Goal: Check status: Check status

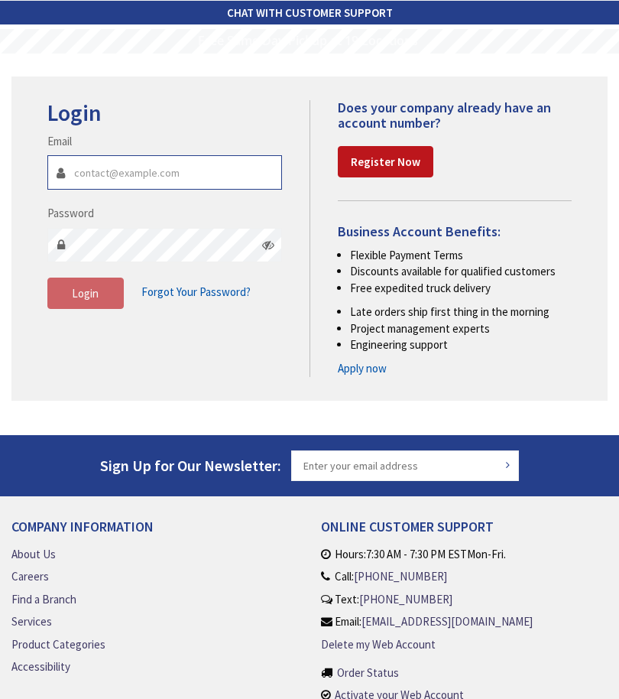
click at [93, 163] on input "Email" at bounding box center [164, 172] width 235 height 34
type input "corey@cor-electric.com"
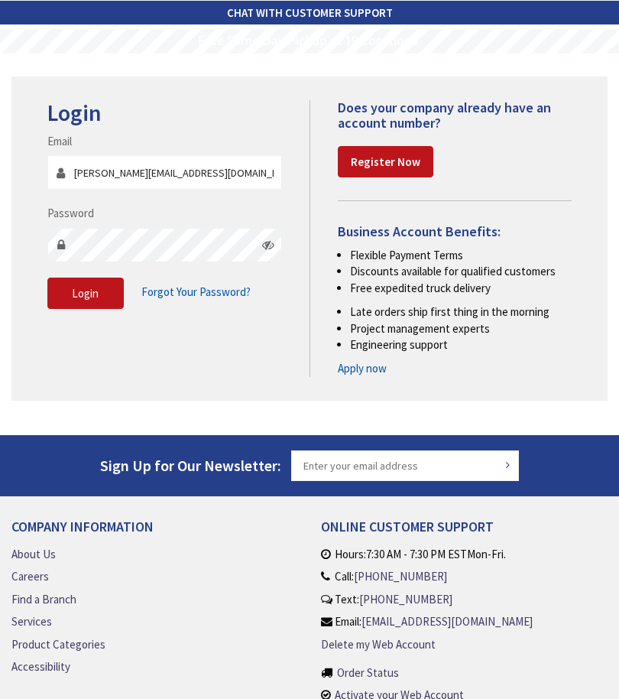
click at [271, 243] on icon at bounding box center [268, 244] width 12 height 12
click at [83, 294] on span "Login" at bounding box center [85, 293] width 27 height 15
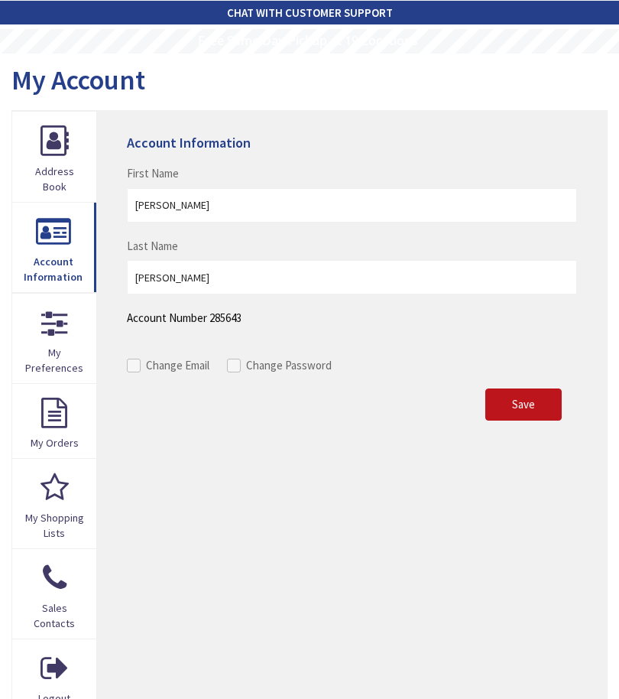
click at [47, 414] on link "My Orders" at bounding box center [54, 421] width 84 height 74
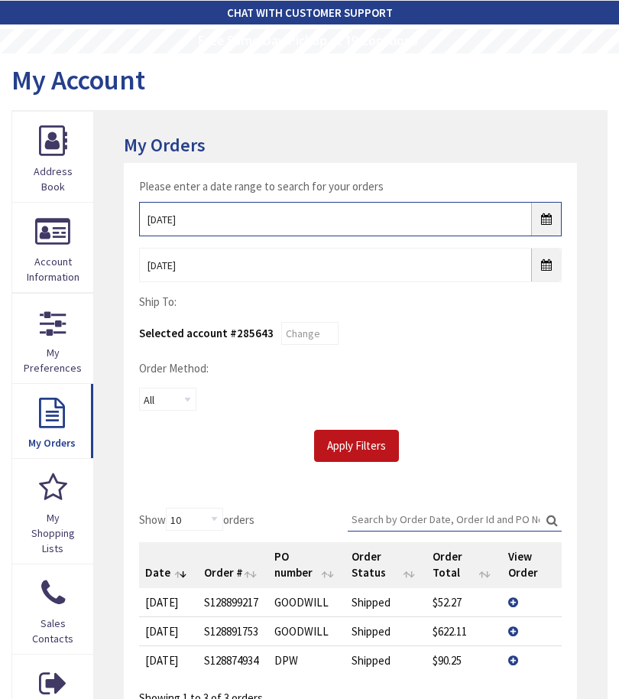
click at [543, 222] on input "[DATE]" at bounding box center [350, 219] width 423 height 34
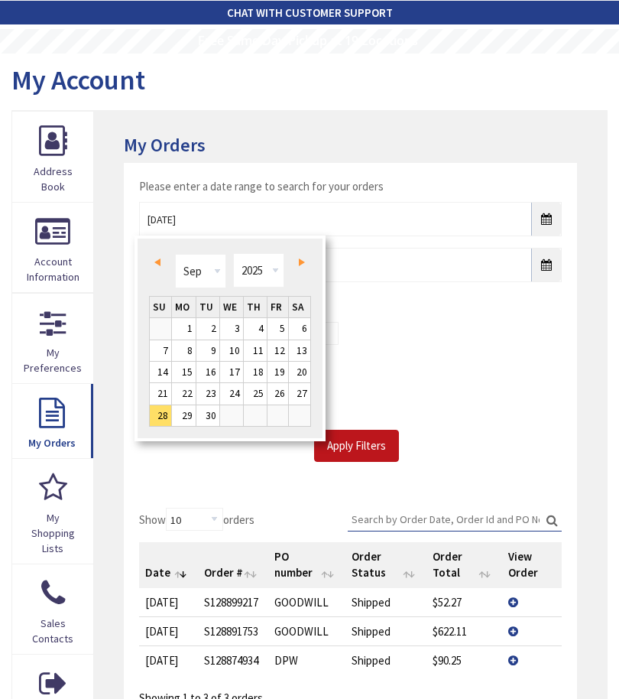
click at [162, 262] on link "Prev" at bounding box center [161, 261] width 21 height 21
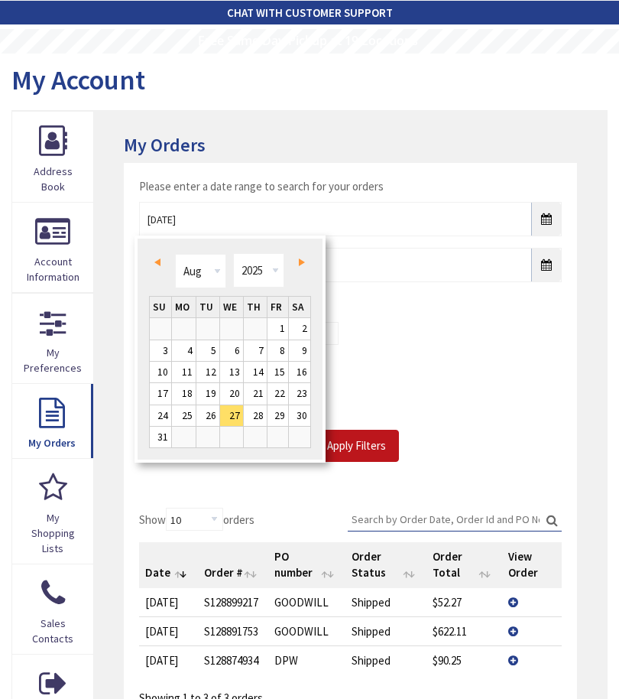
click at [156, 260] on span "Prev" at bounding box center [157, 262] width 6 height 8
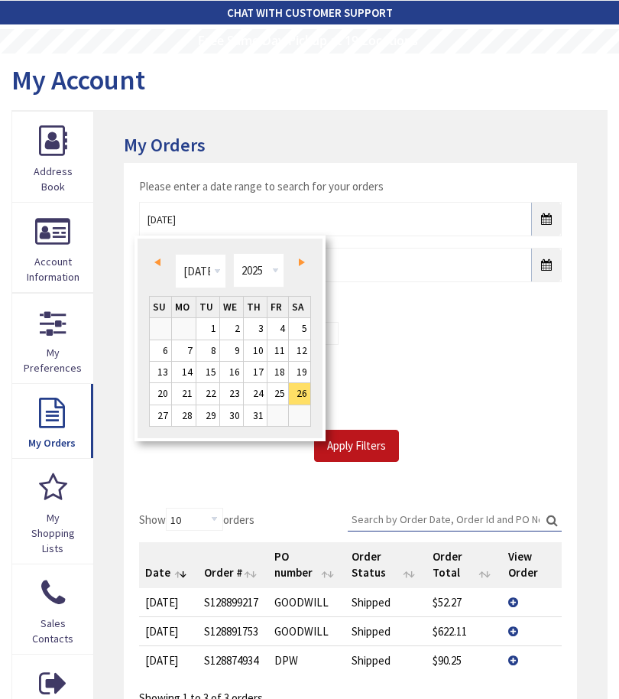
click at [206, 328] on link "1" at bounding box center [207, 328] width 23 height 21
type input "[DATE]"
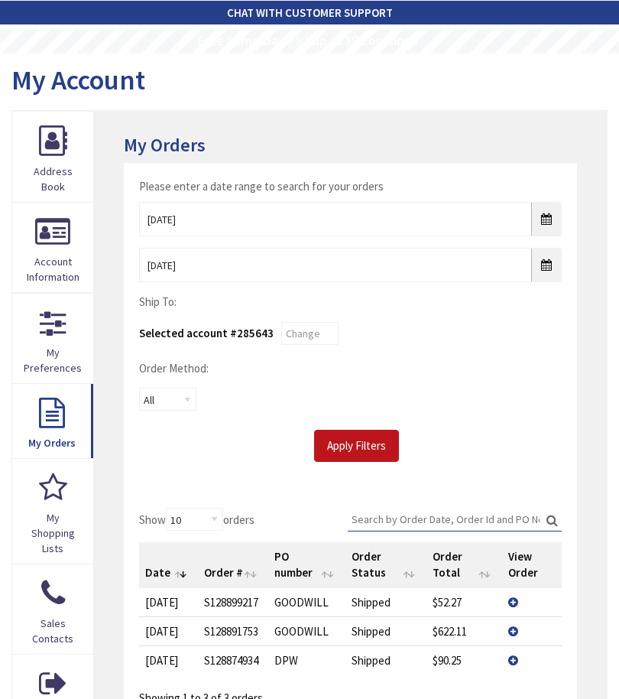
click at [352, 452] on input "Apply Filters" at bounding box center [356, 446] width 85 height 32
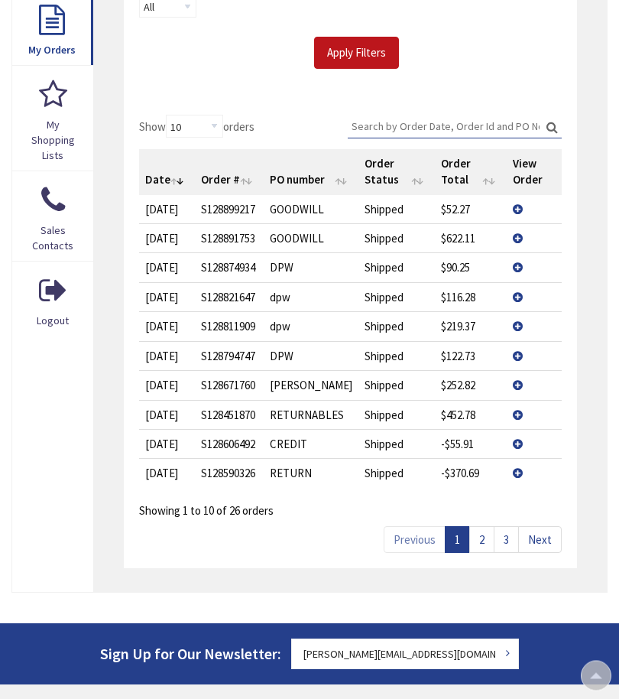
scroll to position [407, 0]
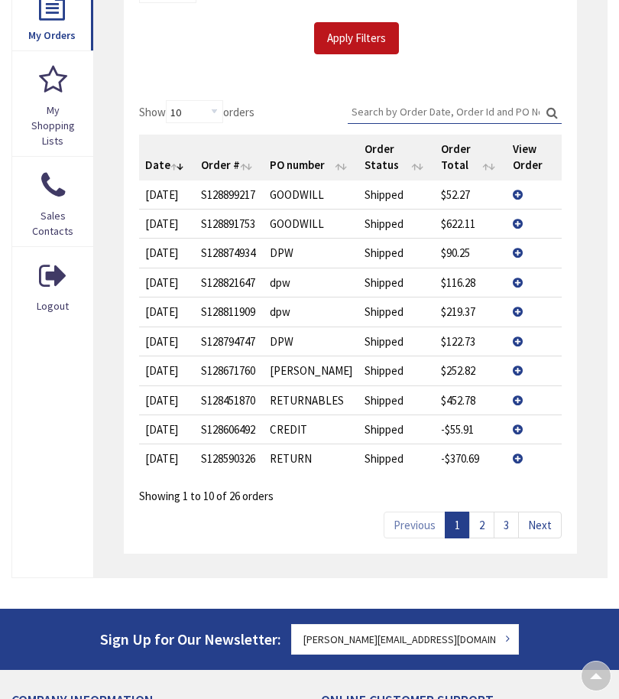
click at [516, 363] on td "View Details" at bounding box center [534, 369] width 55 height 29
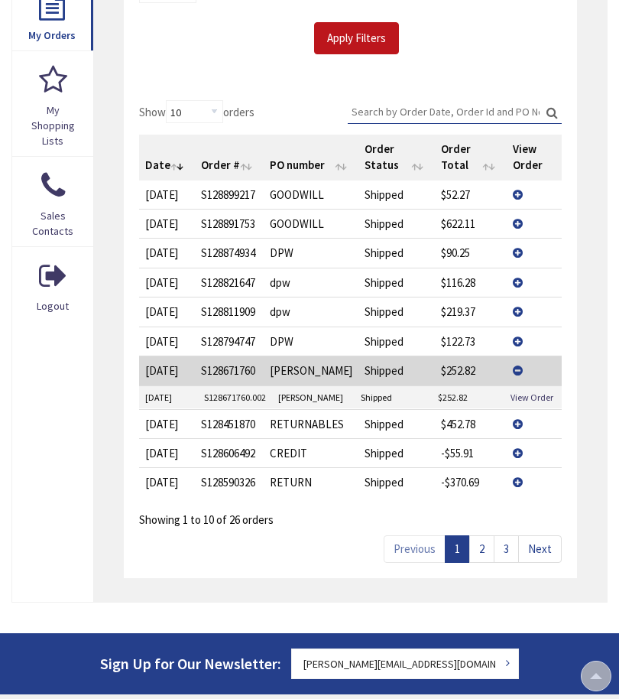
click at [535, 391] on link "View Order" at bounding box center [532, 397] width 43 height 13
click at [531, 395] on link "View Order" at bounding box center [532, 397] width 43 height 13
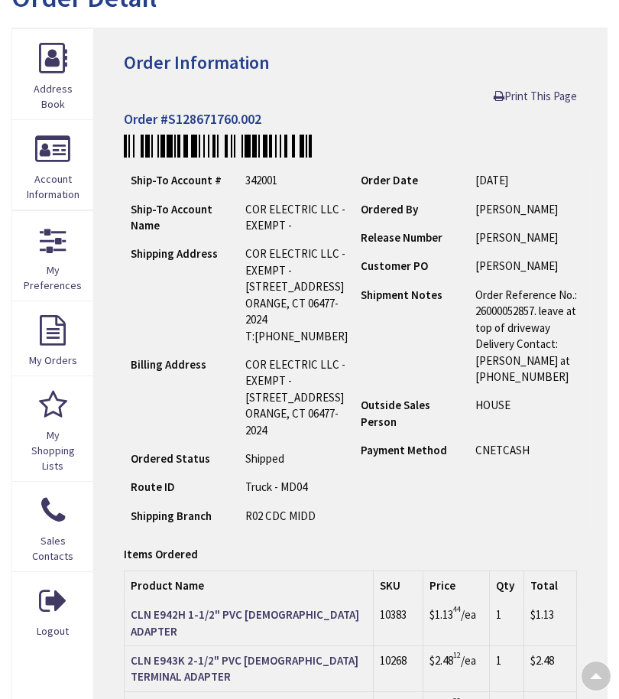
scroll to position [82, 0]
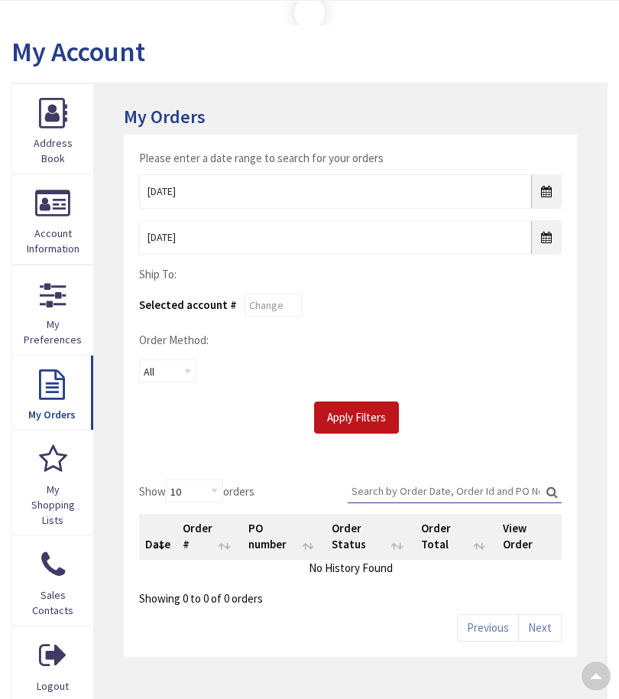
scroll to position [407, 0]
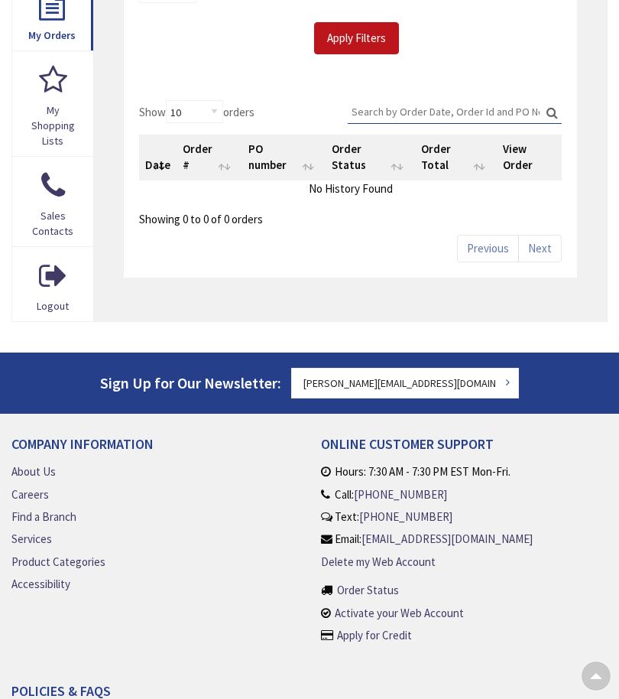
click at [368, 54] on input "Apply Filters" at bounding box center [356, 38] width 85 height 32
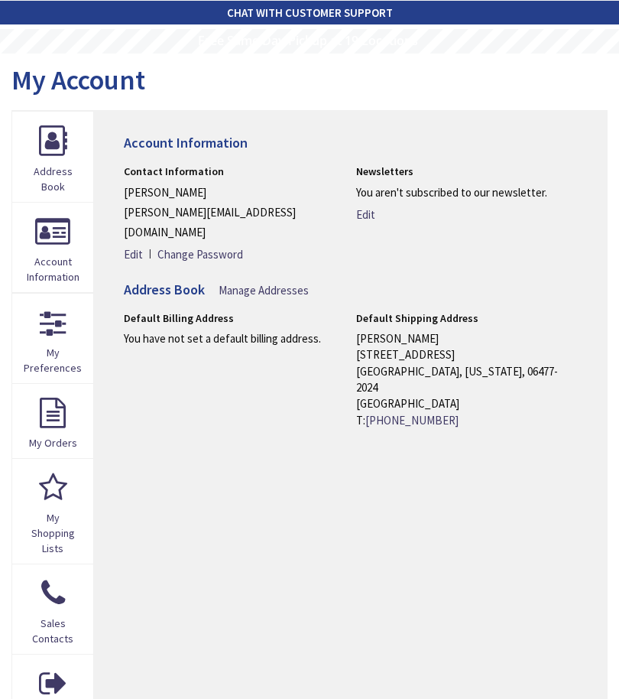
click at [55, 424] on link "My Orders" at bounding box center [52, 421] width 81 height 74
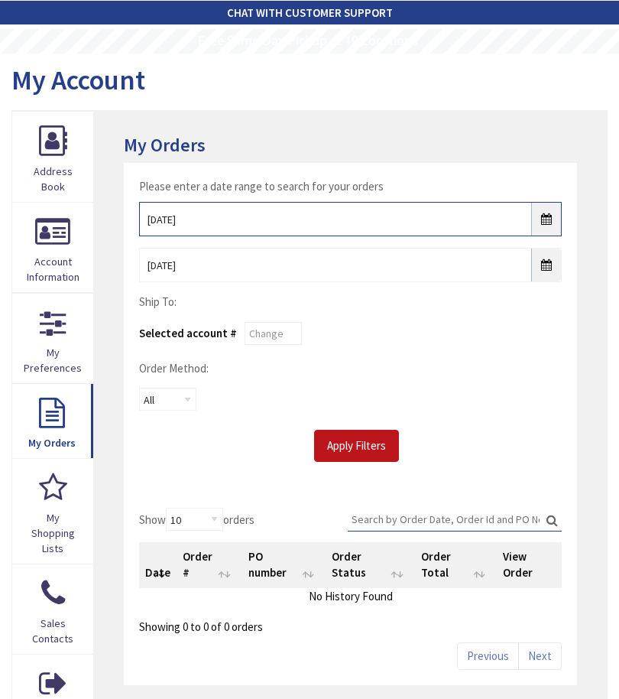
click at [279, 225] on input "[DATE]" at bounding box center [350, 219] width 423 height 34
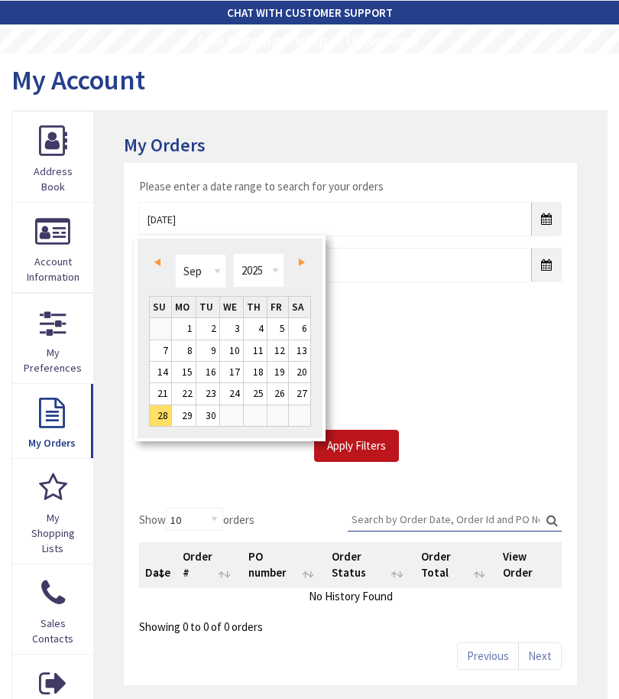
click at [167, 268] on link "Prev" at bounding box center [161, 261] width 21 height 21
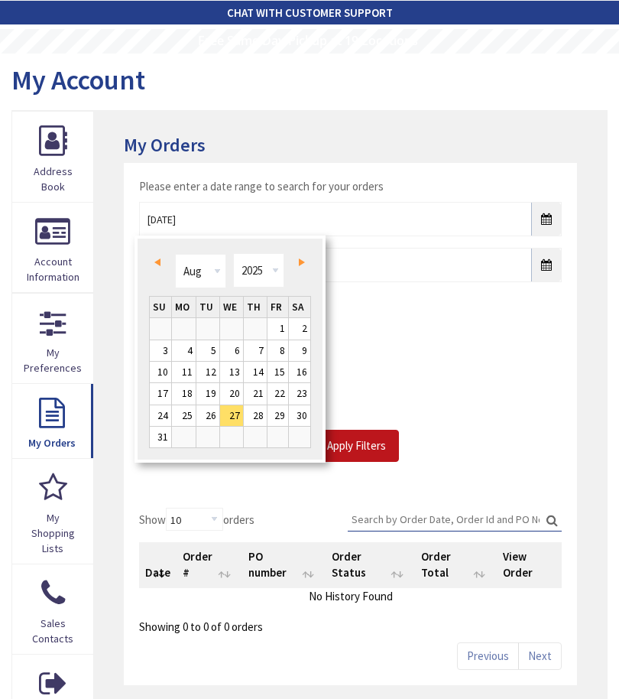
click at [163, 264] on link "Prev" at bounding box center [161, 261] width 21 height 21
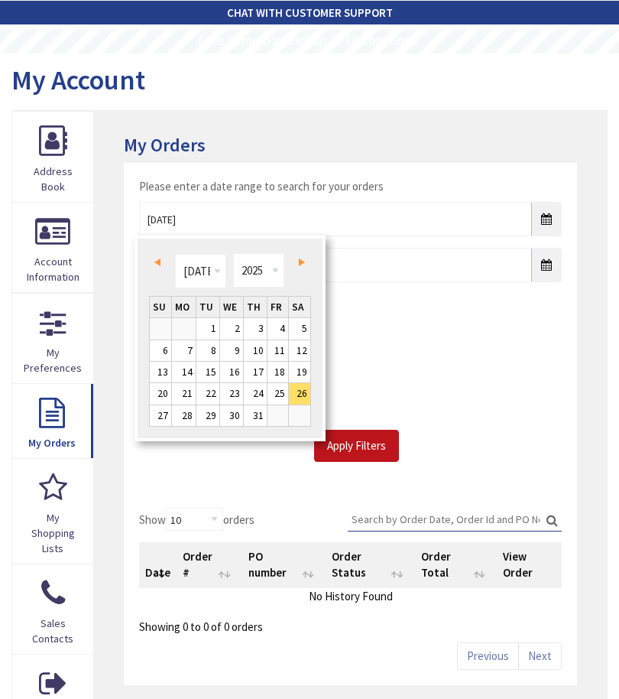
click at [214, 330] on link "1" at bounding box center [207, 328] width 23 height 21
type input "[DATE]"
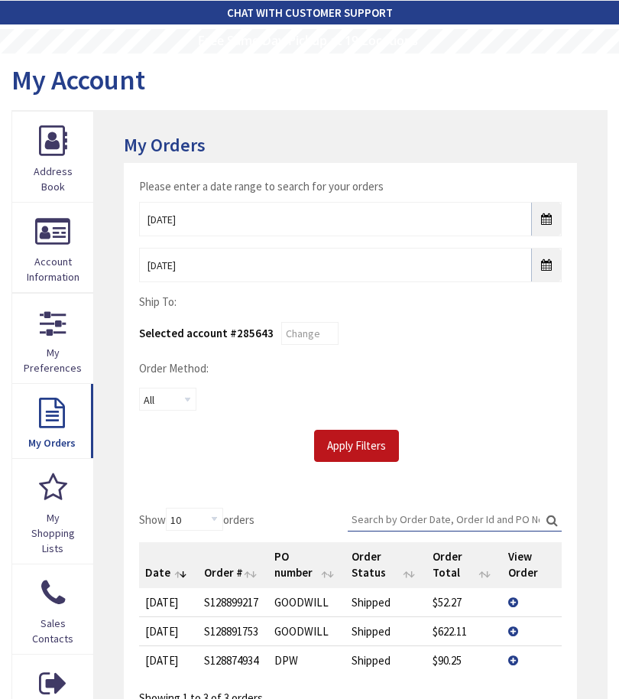
click at [366, 446] on input "Apply Filters" at bounding box center [356, 446] width 85 height 32
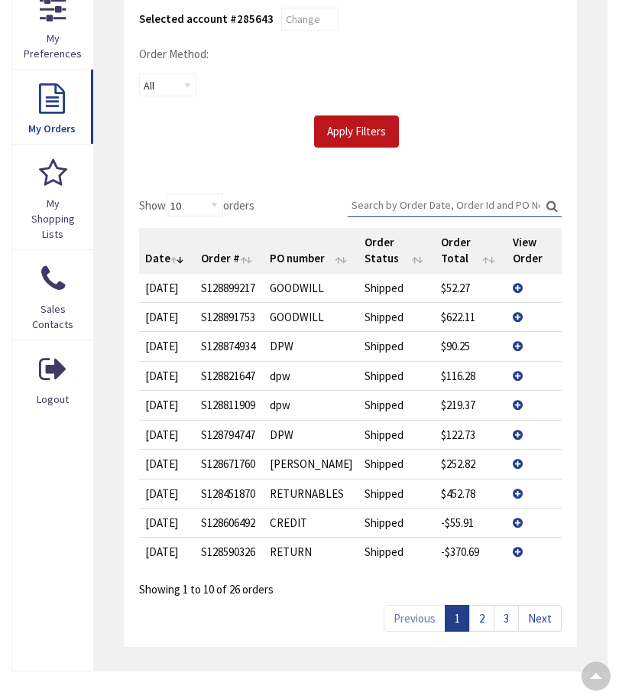
click at [487, 616] on link "2" at bounding box center [481, 618] width 25 height 27
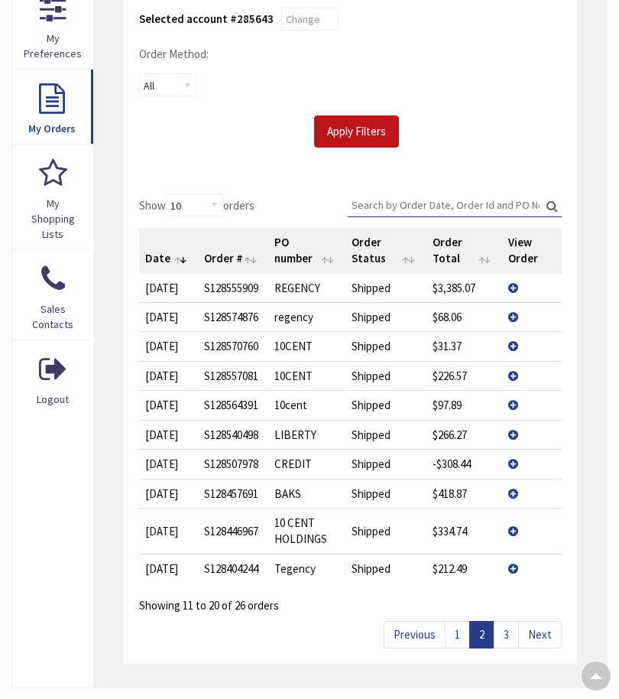
click at [512, 631] on link "3" at bounding box center [506, 634] width 25 height 27
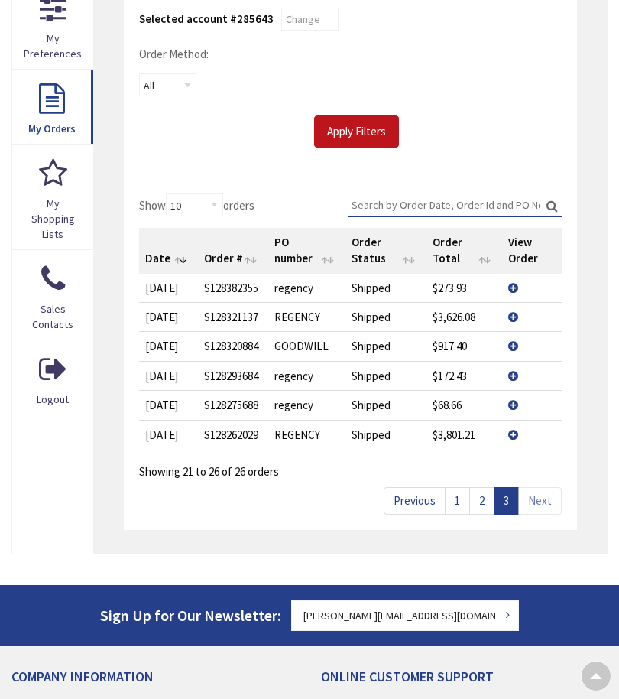
click at [462, 500] on link "1" at bounding box center [457, 500] width 25 height 27
